Goal: Information Seeking & Learning: Learn about a topic

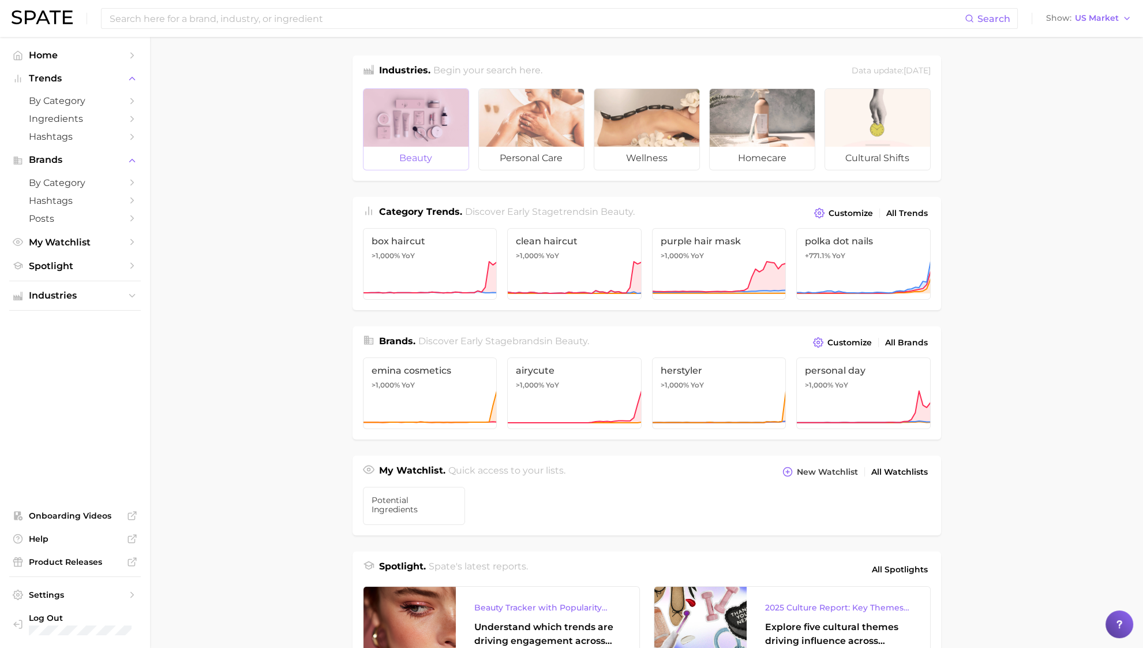
click at [433, 124] on div at bounding box center [416, 118] width 105 height 58
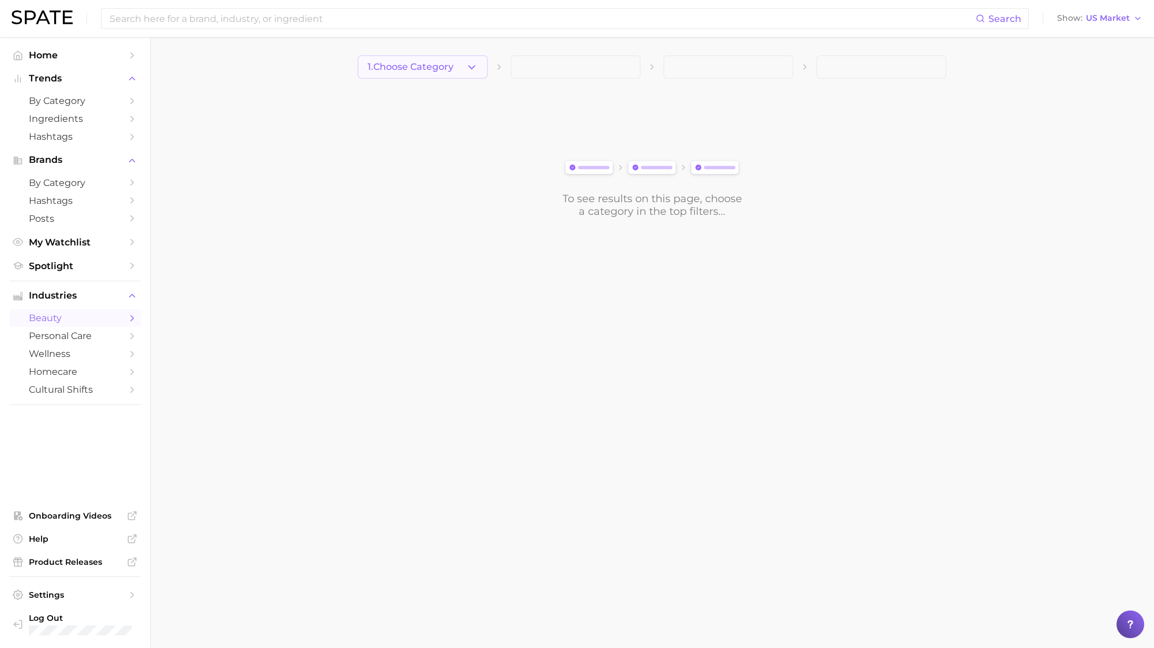
click at [448, 70] on span "1. Choose Category" at bounding box center [411, 67] width 86 height 10
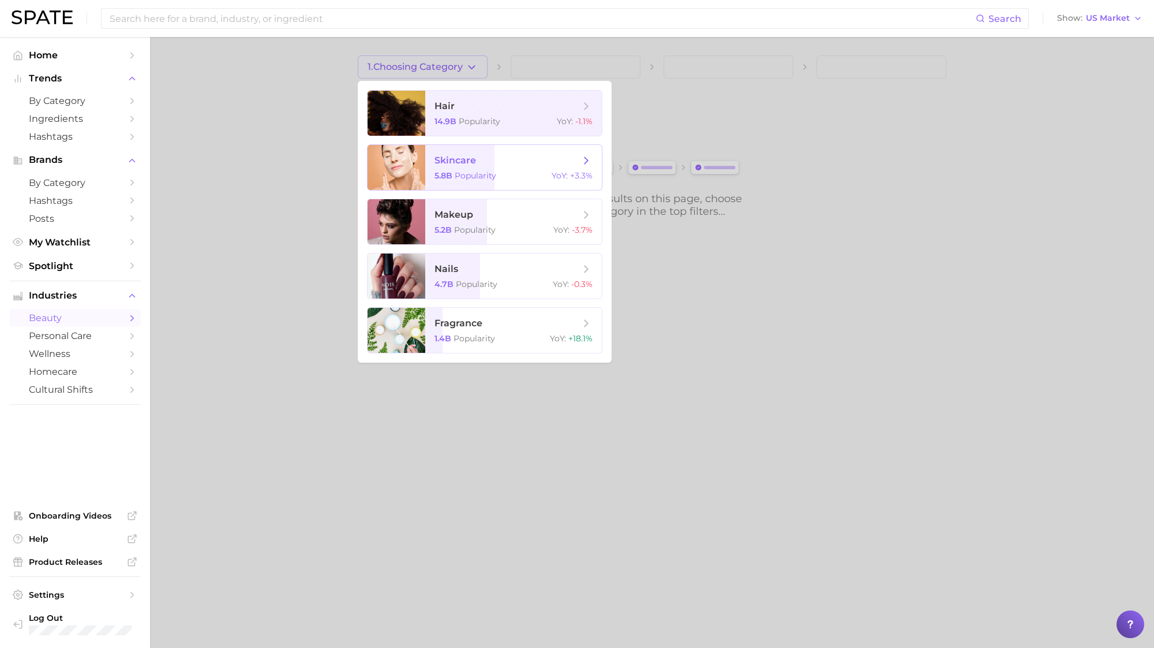
click at [474, 162] on span "skincare" at bounding box center [456, 160] width 42 height 11
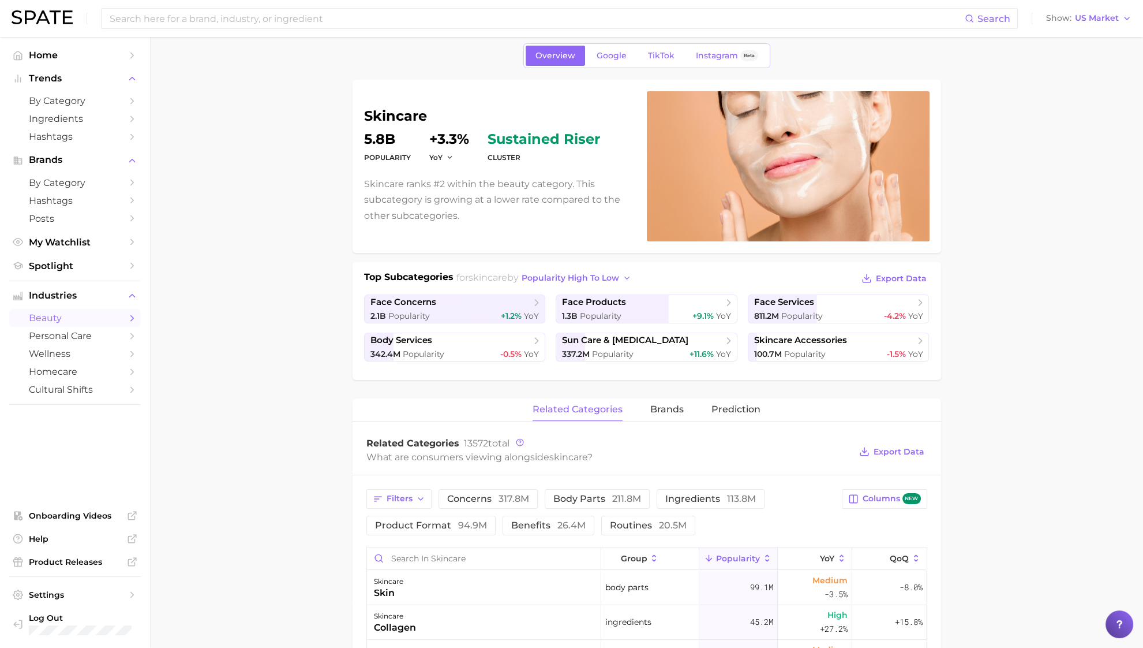
scroll to position [46, 0]
click at [592, 350] on span "Popularity" at bounding box center [613, 353] width 42 height 10
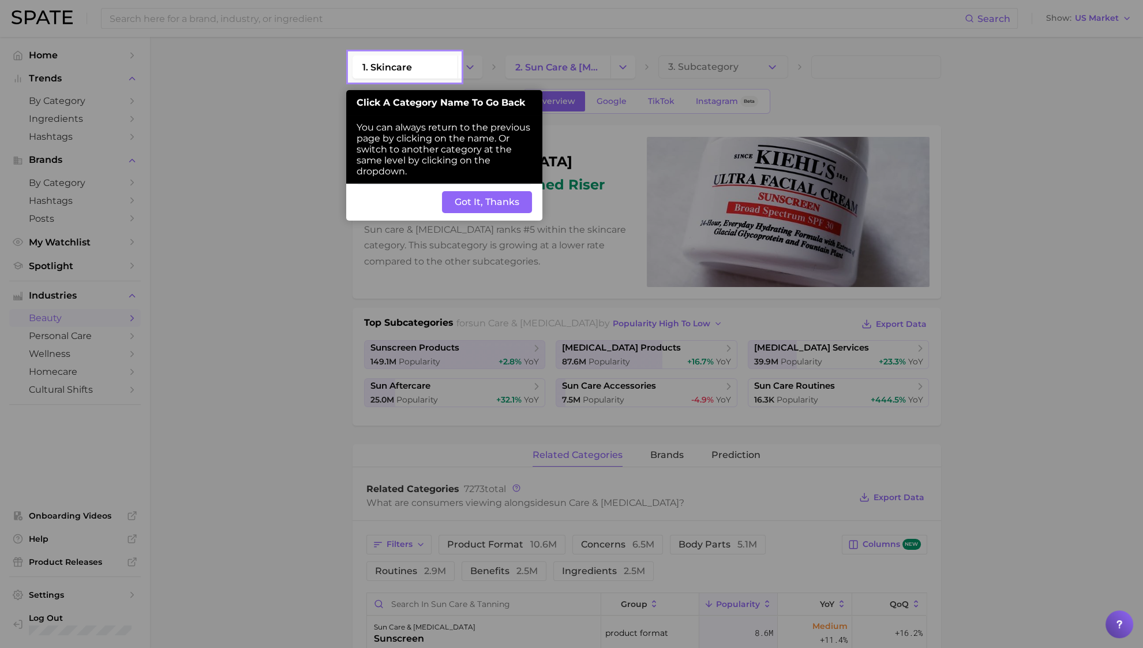
click at [451, 212] on button "Got It, Thanks" at bounding box center [487, 202] width 90 height 22
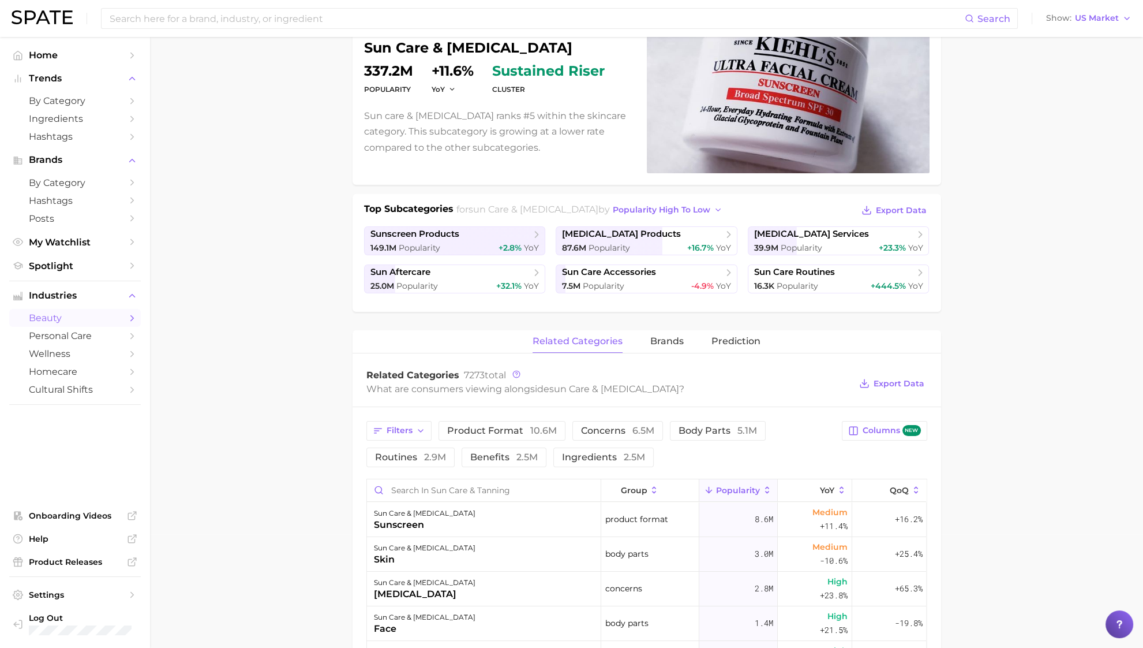
scroll to position [117, 0]
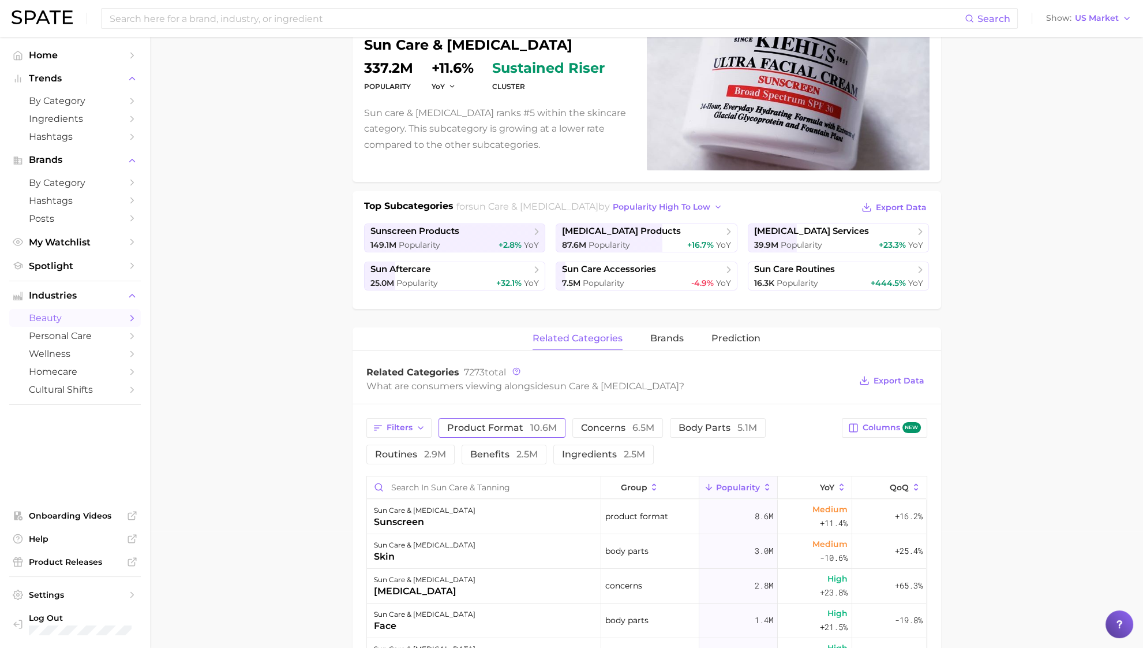
click at [523, 427] on span "product format 10.6m" at bounding box center [502, 427] width 110 height 9
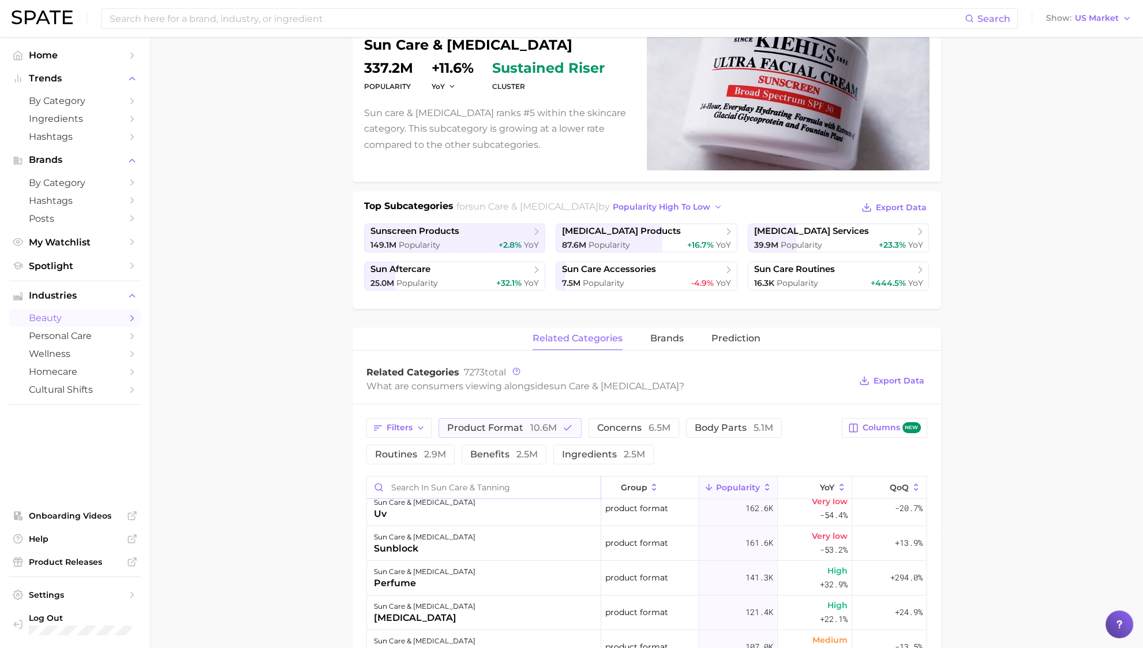
scroll to position [114, 0]
click at [721, 484] on span "Popularity" at bounding box center [738, 487] width 44 height 9
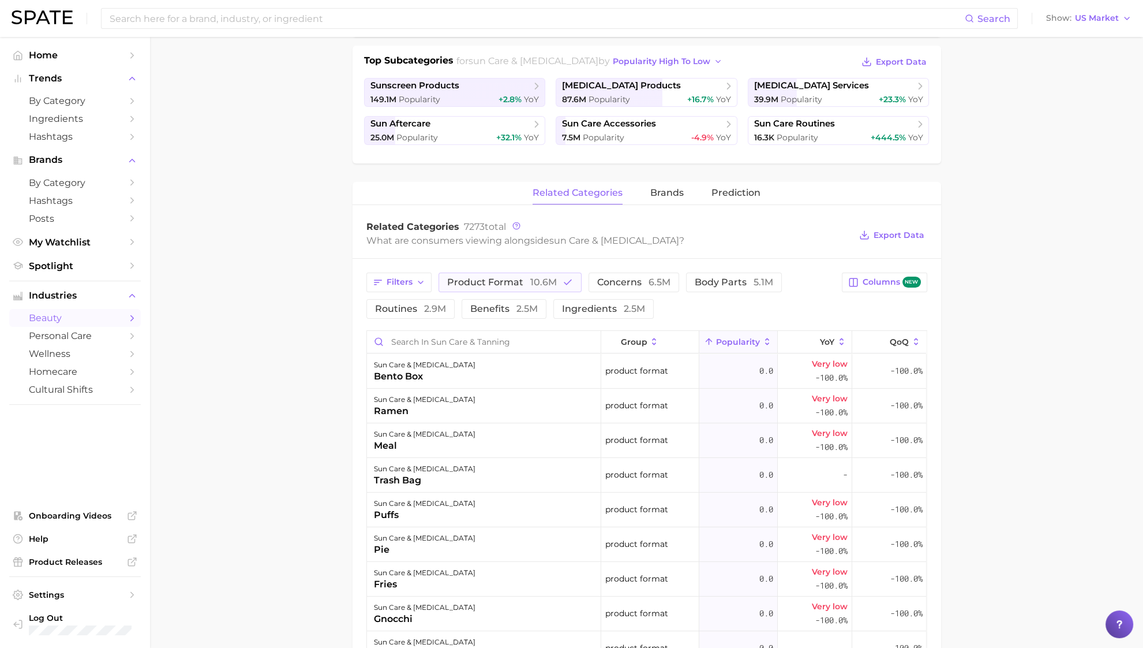
scroll to position [262, 0]
click at [728, 333] on button "Popularity" at bounding box center [739, 342] width 78 height 23
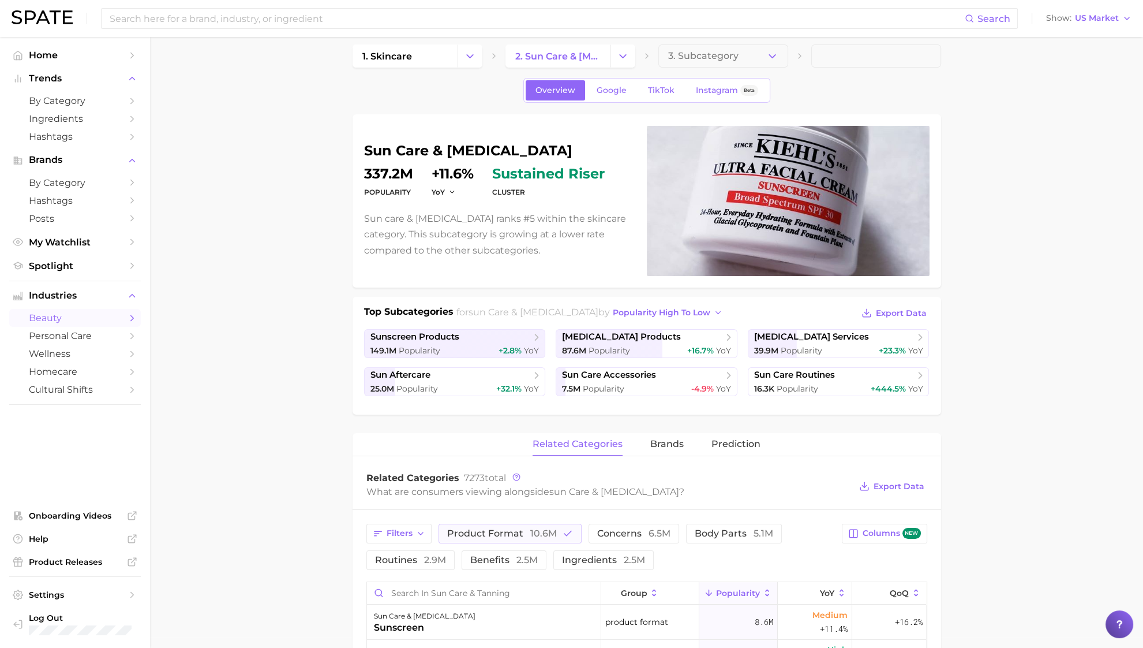
scroll to position [3, 0]
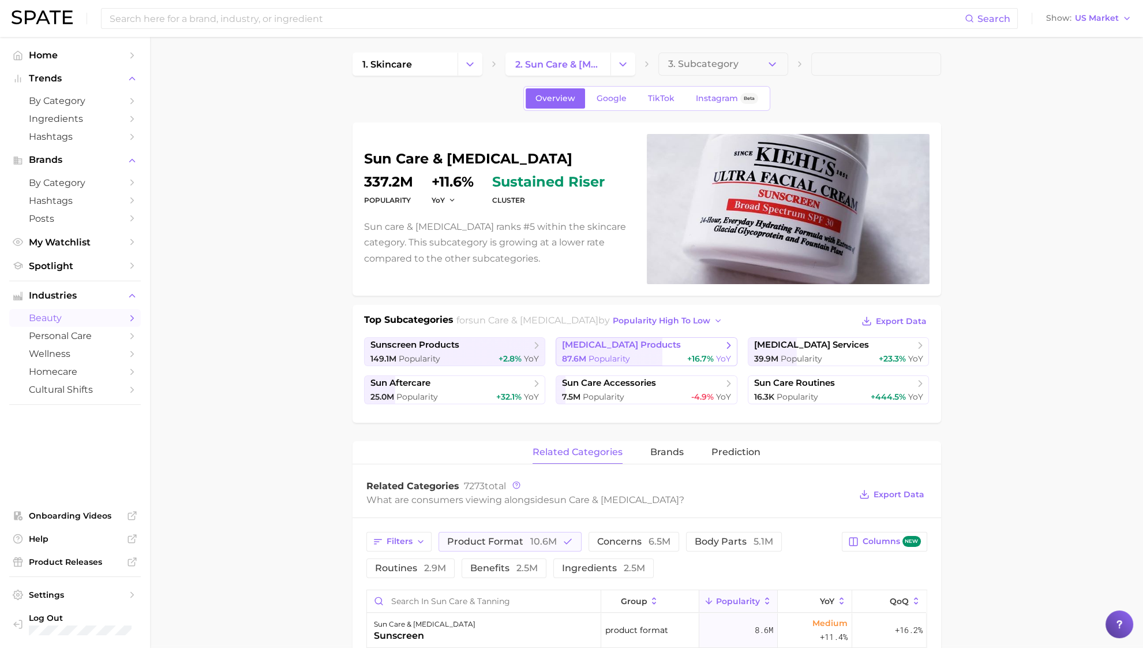
click at [615, 346] on span "[MEDICAL_DATA] products" at bounding box center [621, 344] width 119 height 11
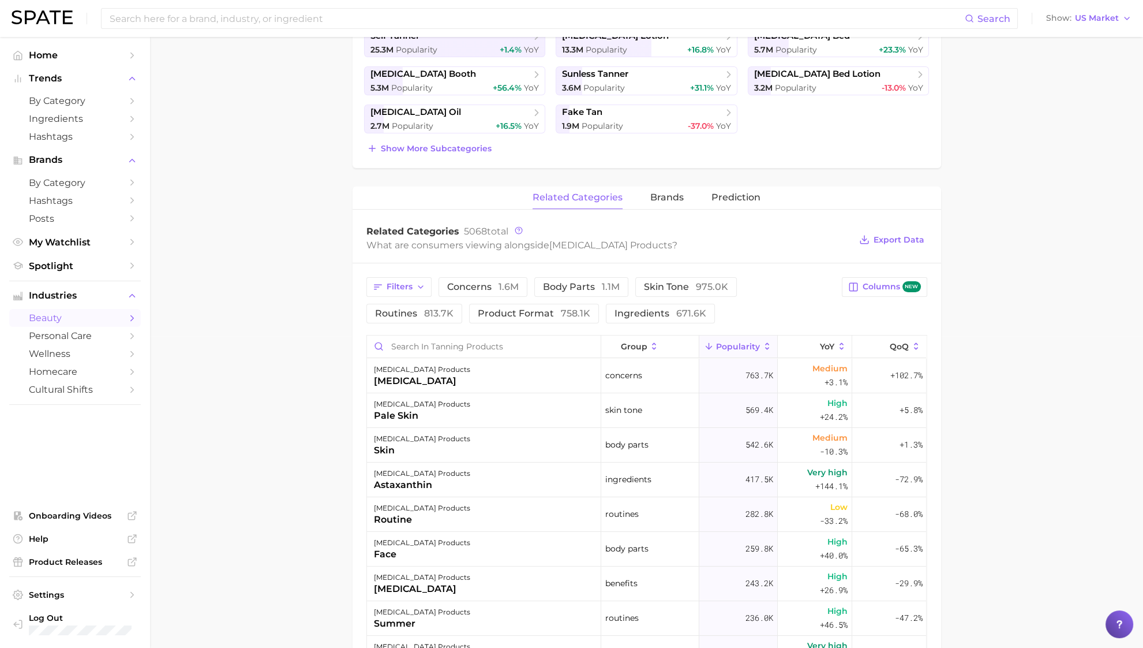
scroll to position [314, 0]
click at [825, 338] on button "YoY" at bounding box center [815, 344] width 74 height 23
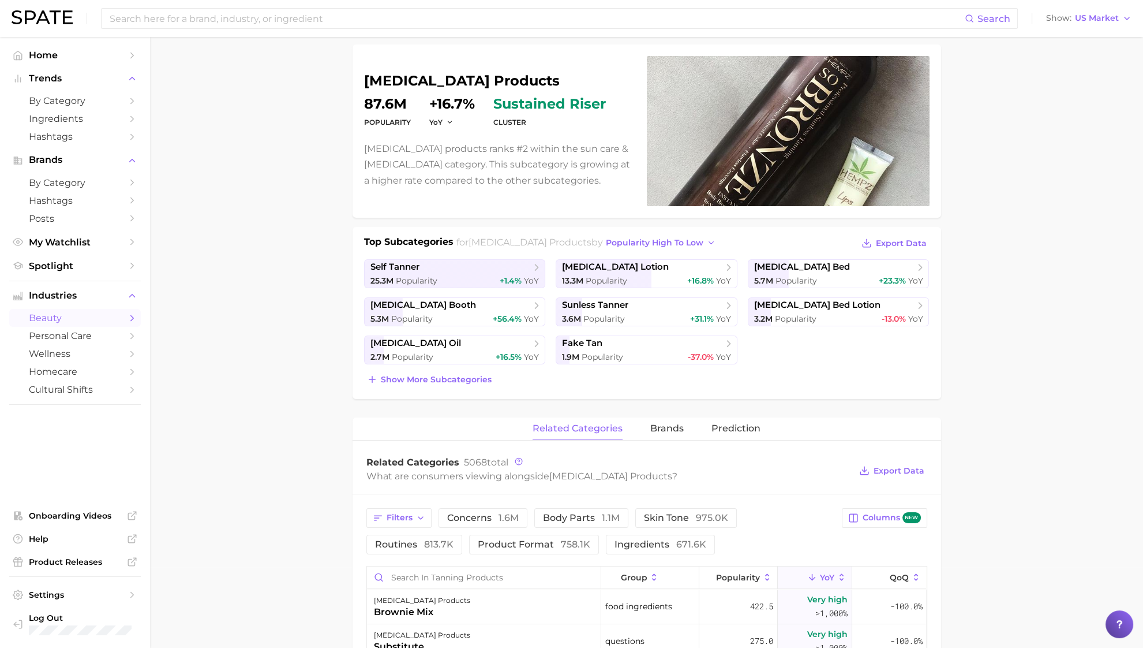
scroll to position [0, 0]
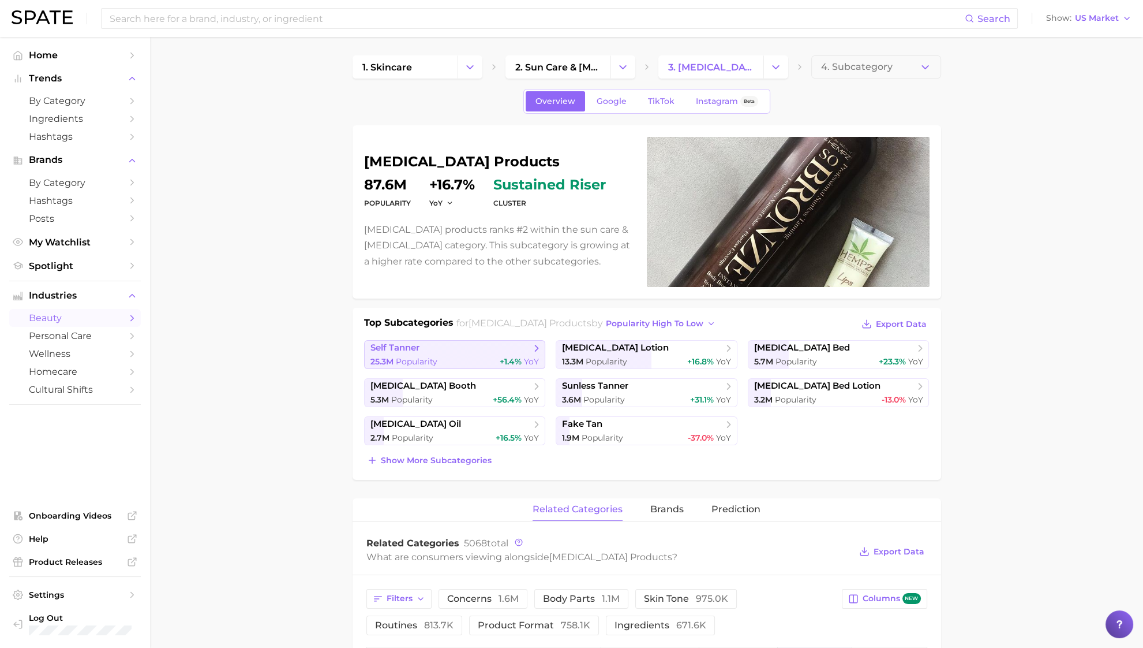
click at [465, 367] on link "self [PERSON_NAME] 25.3m Popularity +1.4% YoY" at bounding box center [455, 354] width 182 height 29
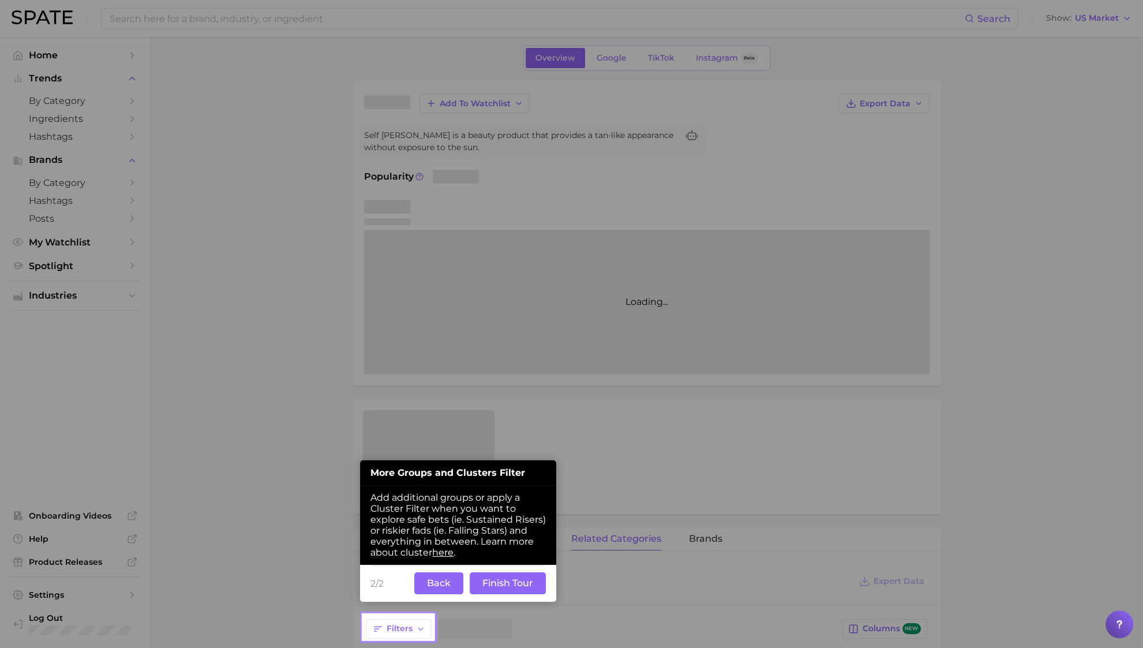
scroll to position [46, 0]
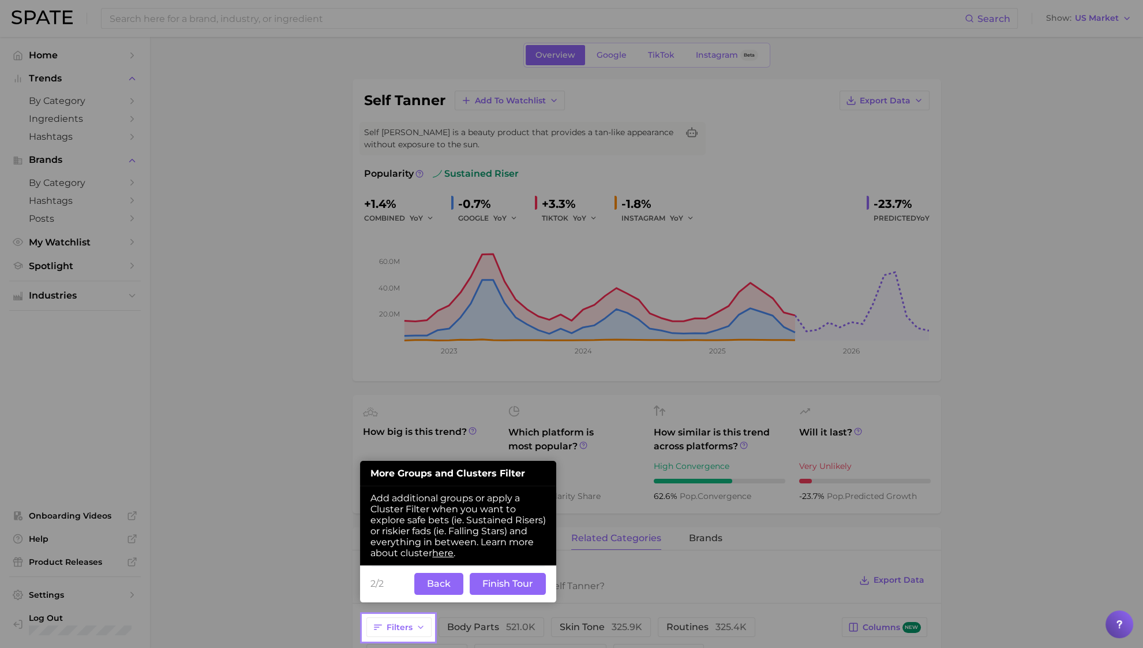
click at [485, 599] on div "2/2 Back Finish Tour" at bounding box center [458, 583] width 196 height 37
click at [496, 590] on button "Finish Tour" at bounding box center [508, 584] width 76 height 22
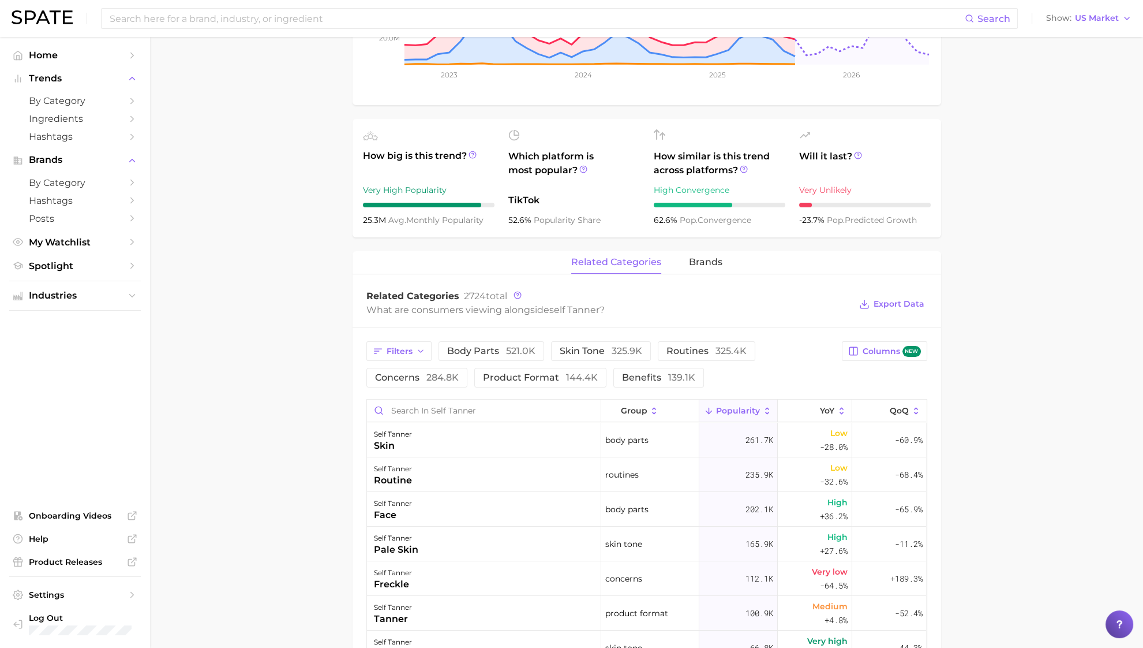
scroll to position [324, 0]
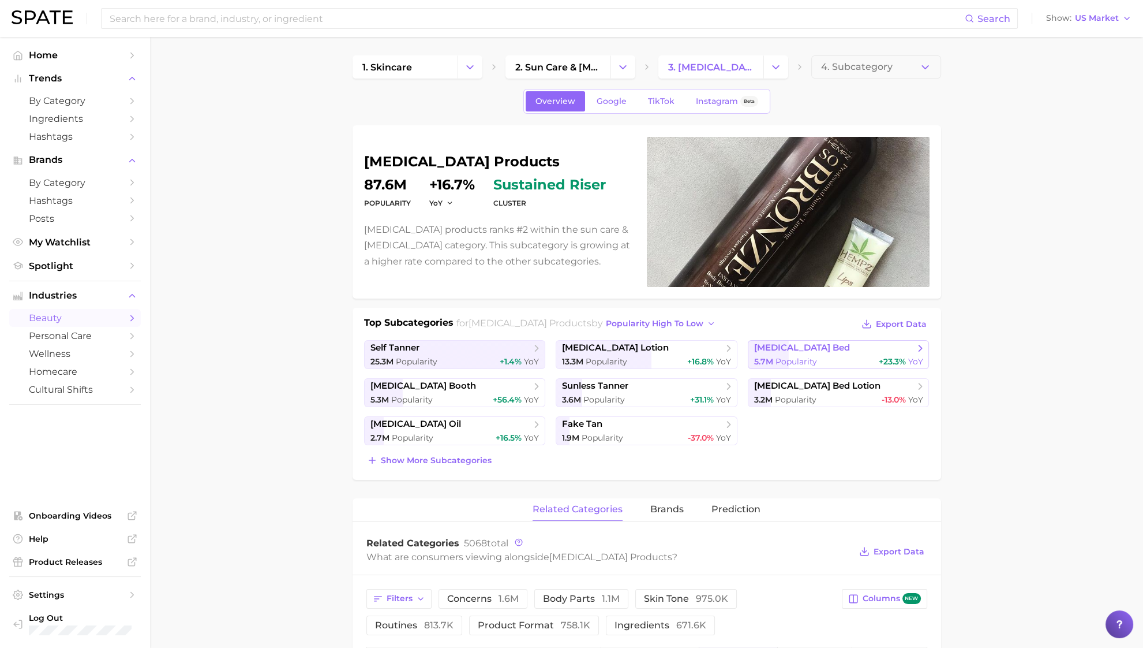
click at [801, 356] on span "5.7m Popularity" at bounding box center [785, 361] width 63 height 11
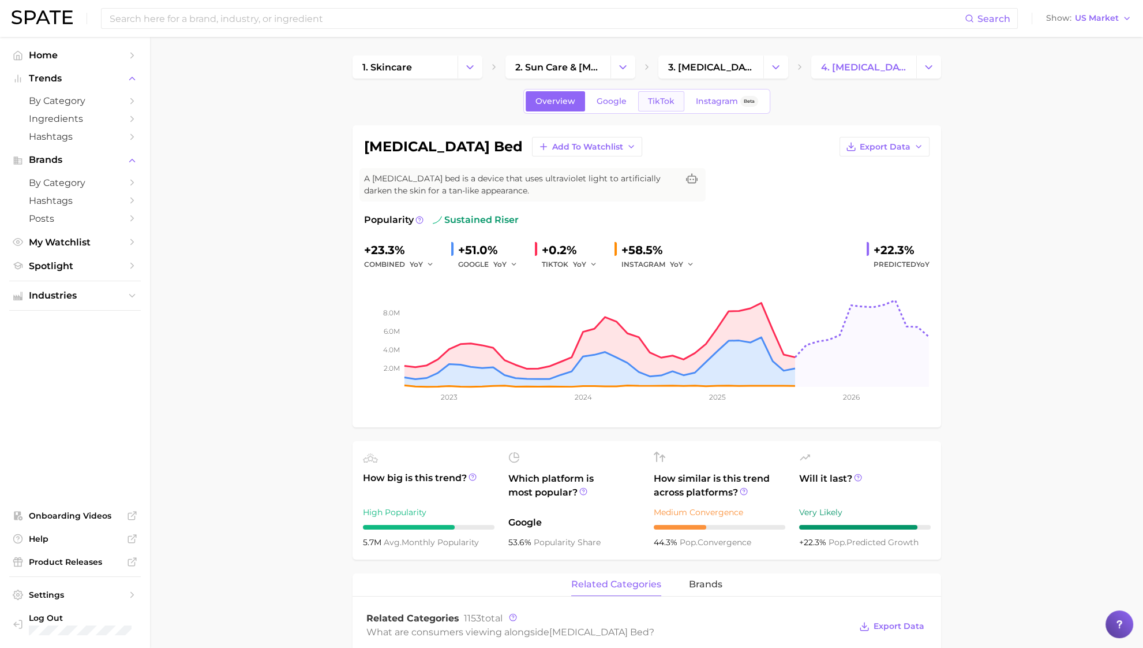
click at [655, 103] on span "TikTok" at bounding box center [661, 101] width 27 height 10
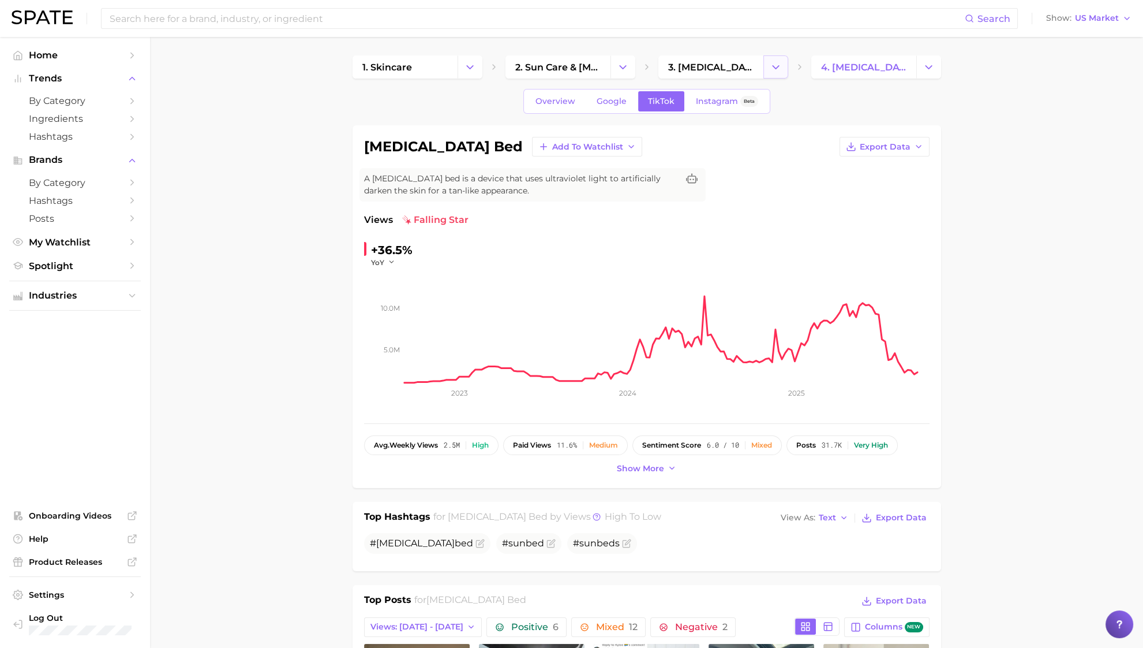
click at [777, 68] on polyline "Change Category" at bounding box center [776, 66] width 6 height 3
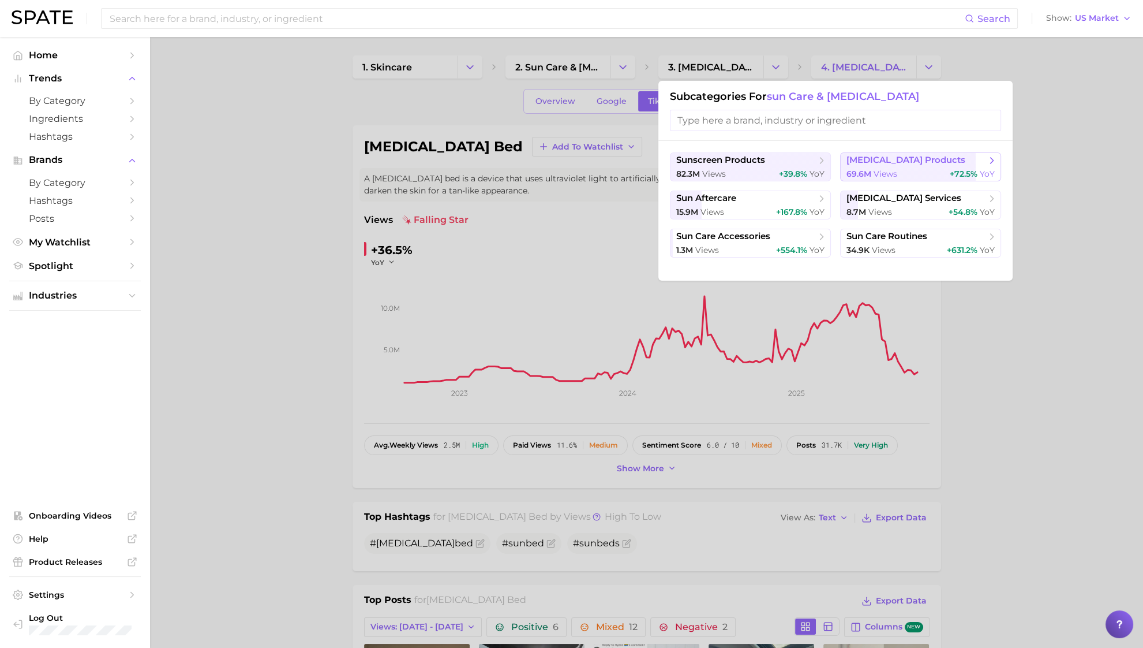
click at [882, 160] on span "[MEDICAL_DATA] products" at bounding box center [906, 160] width 119 height 11
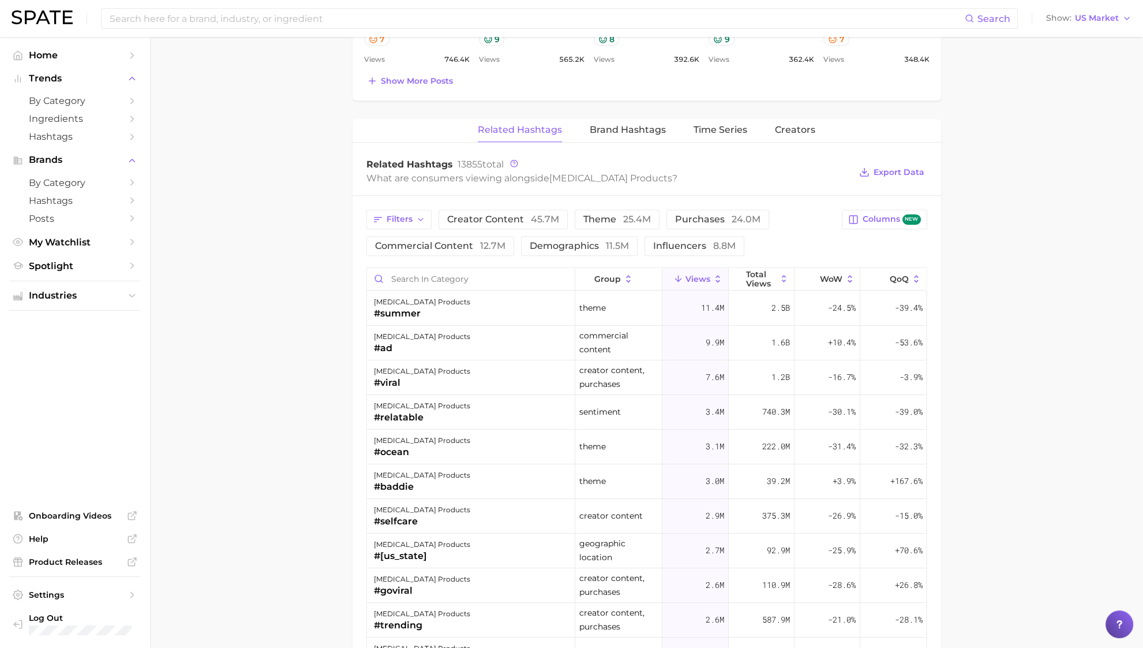
scroll to position [802, 0]
click at [645, 118] on button "Brand Hashtags" at bounding box center [628, 129] width 76 height 23
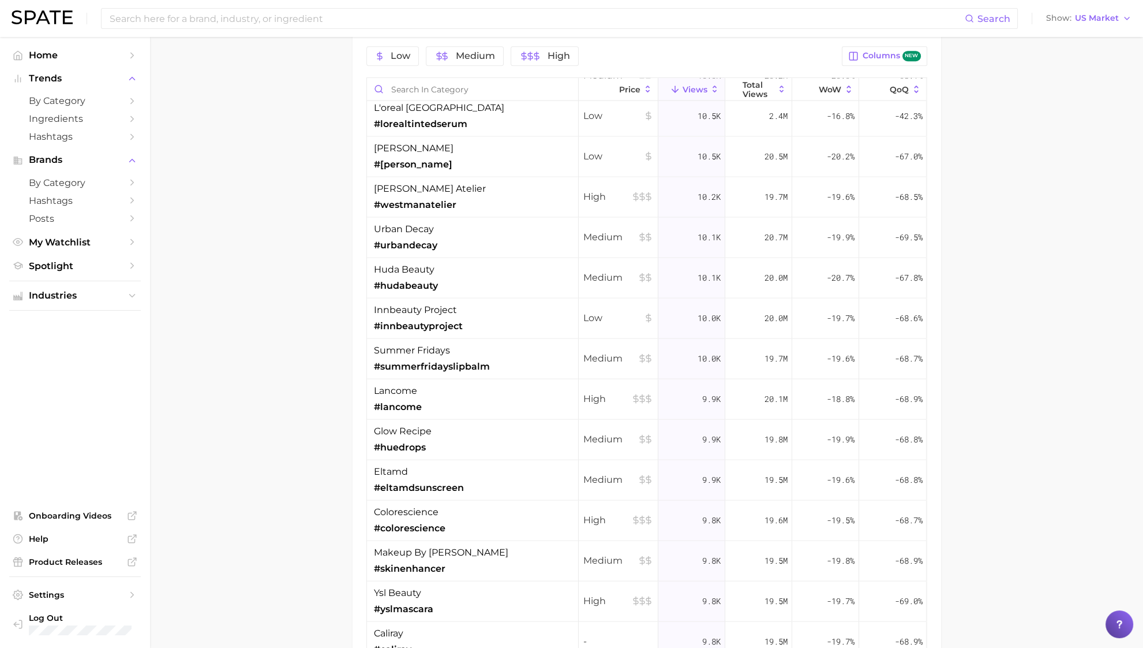
scroll to position [4167, 0]
